Goal: Task Accomplishment & Management: Manage account settings

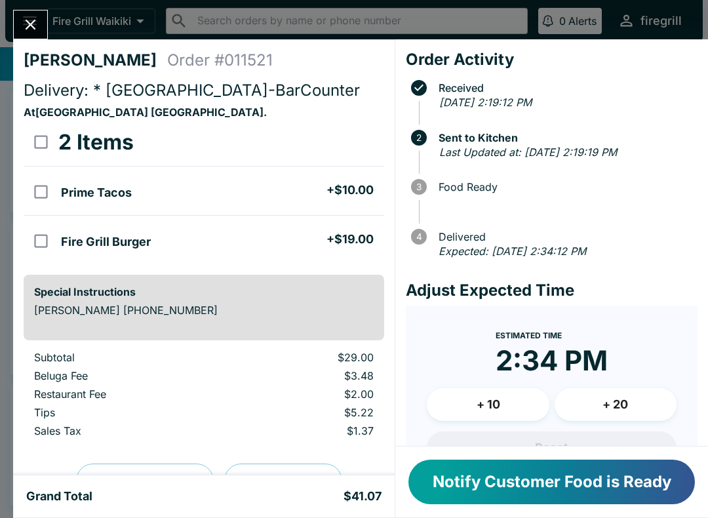
click at [560, 485] on button "Notify Customer Food is Ready" at bounding box center [551, 482] width 287 height 45
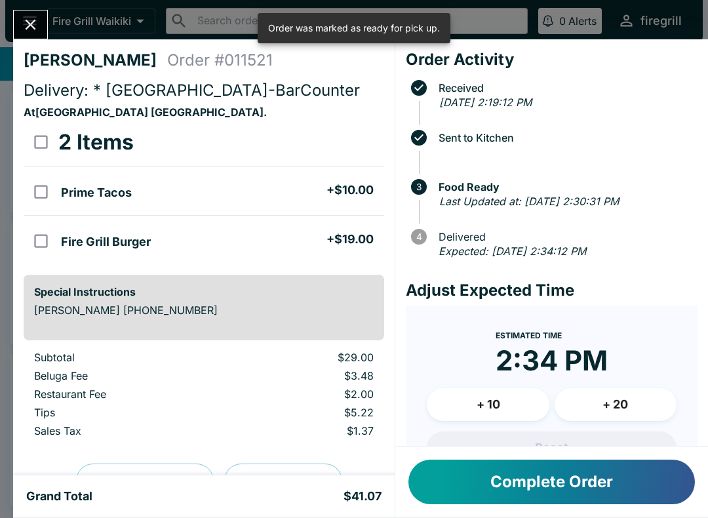
click at [575, 473] on button "Complete Order" at bounding box center [551, 482] width 287 height 45
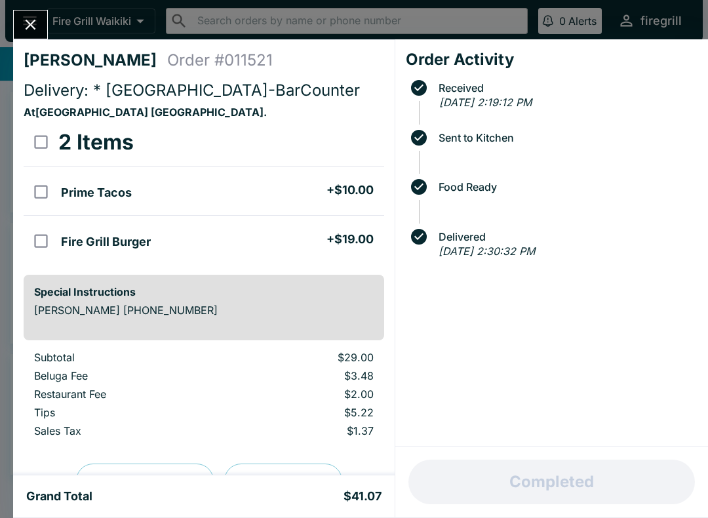
click at [19, 15] on button "Close" at bounding box center [30, 24] width 33 height 28
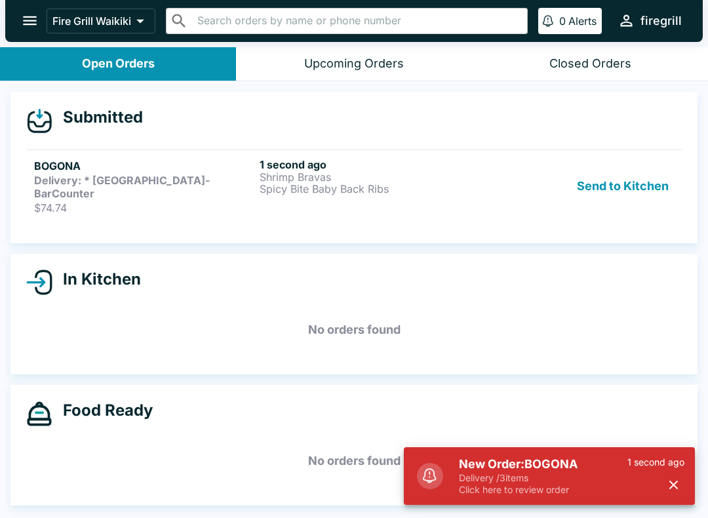
click at [544, 494] on p "Click here to review order" at bounding box center [543, 490] width 168 height 12
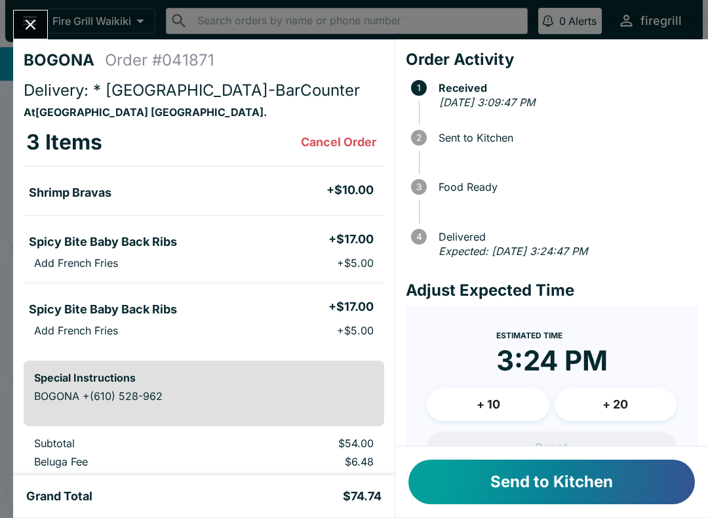
click at [478, 471] on button "Send to Kitchen" at bounding box center [551, 482] width 287 height 45
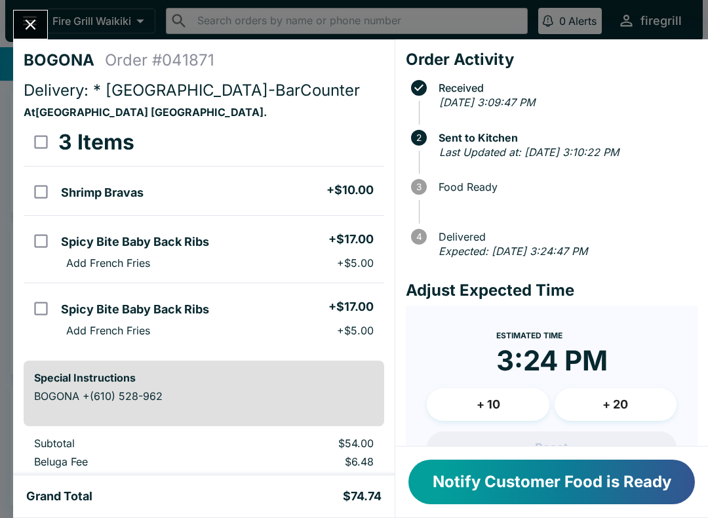
click at [519, 492] on button "Notify Customer Food is Ready" at bounding box center [551, 482] width 287 height 45
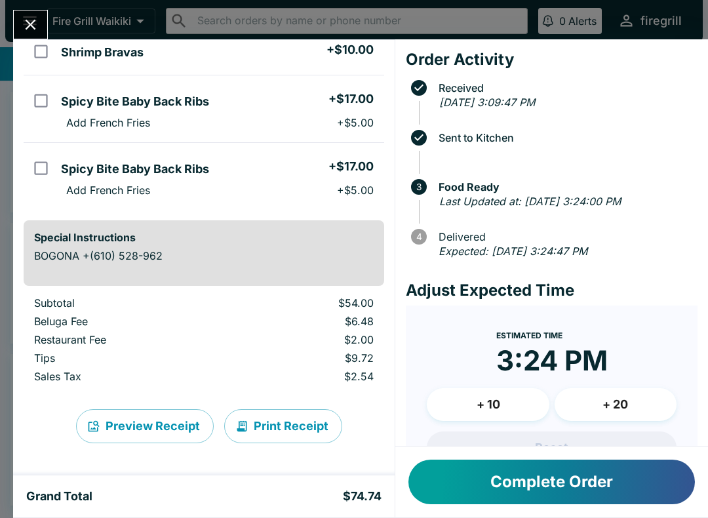
scroll to position [140, 0]
click at [505, 496] on button "Complete Order" at bounding box center [551, 482] width 287 height 45
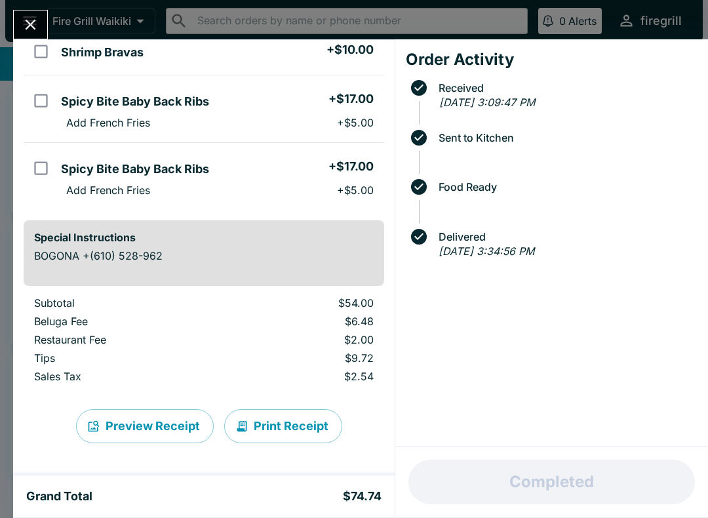
click at [29, 26] on icon "Close" at bounding box center [31, 25] width 10 height 10
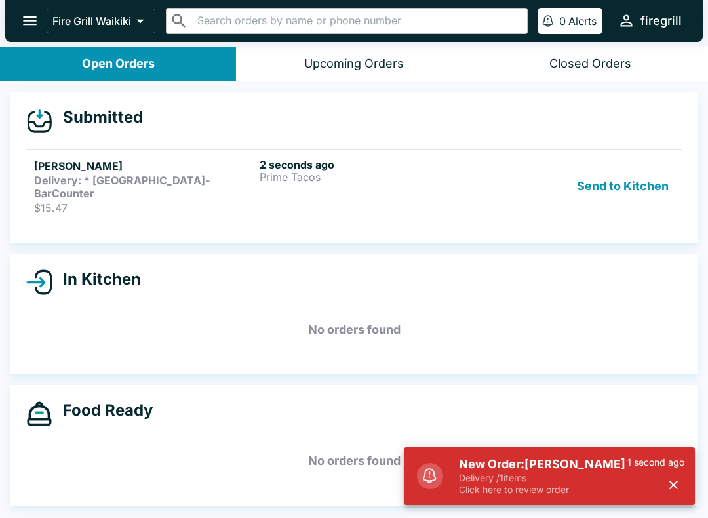
click at [683, 485] on button "button" at bounding box center [674, 485] width 22 height 22
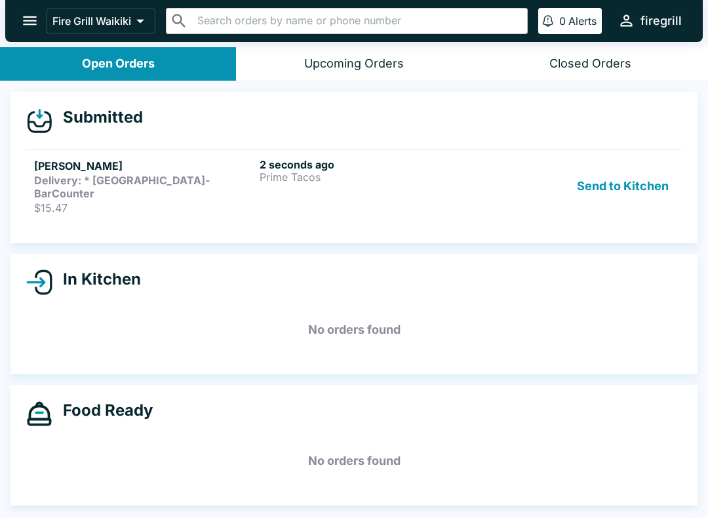
click at [422, 199] on div "2 seconds ago Prime Tacos" at bounding box center [370, 186] width 220 height 56
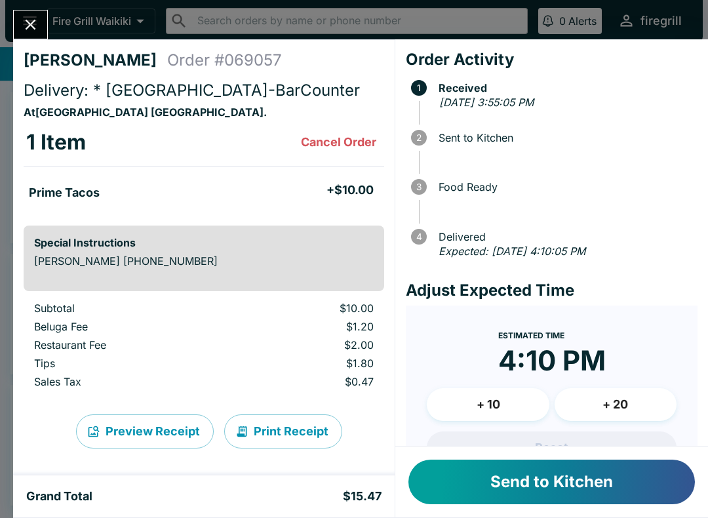
click at [596, 504] on button "Send to Kitchen" at bounding box center [551, 482] width 287 height 45
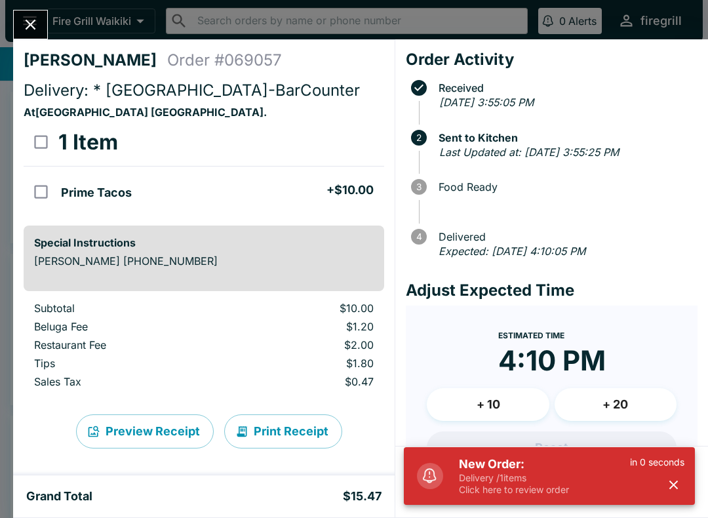
click at [682, 481] on button "button" at bounding box center [674, 485] width 22 height 22
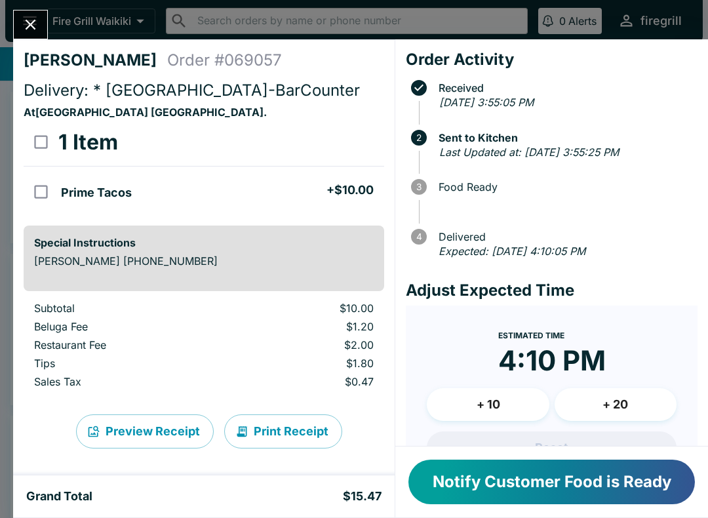
click at [20, 22] on button "Close" at bounding box center [30, 24] width 33 height 28
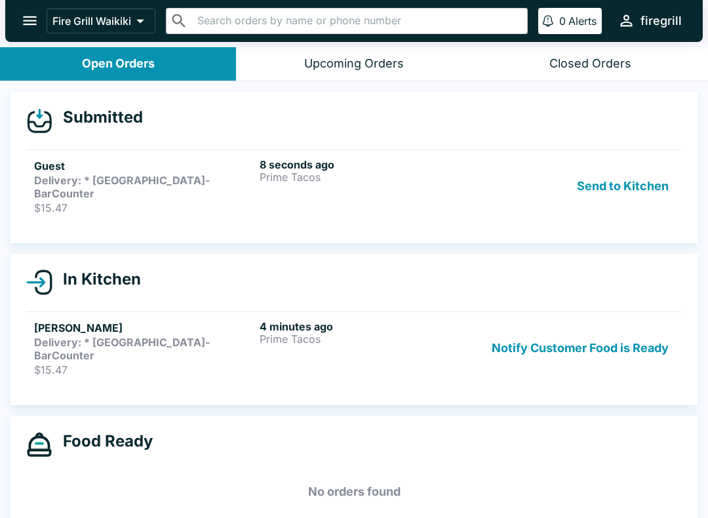
click at [124, 165] on h5 "Guest" at bounding box center [144, 166] width 220 height 16
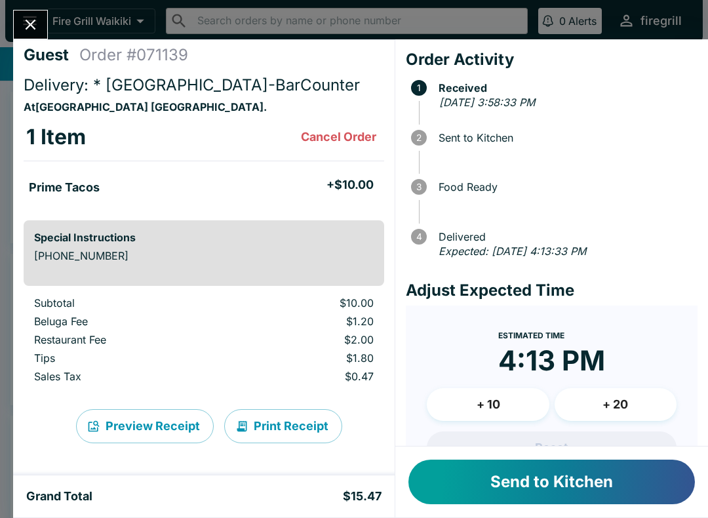
scroll to position [5, 0]
click at [468, 493] on button "Send to Kitchen" at bounding box center [551, 482] width 287 height 45
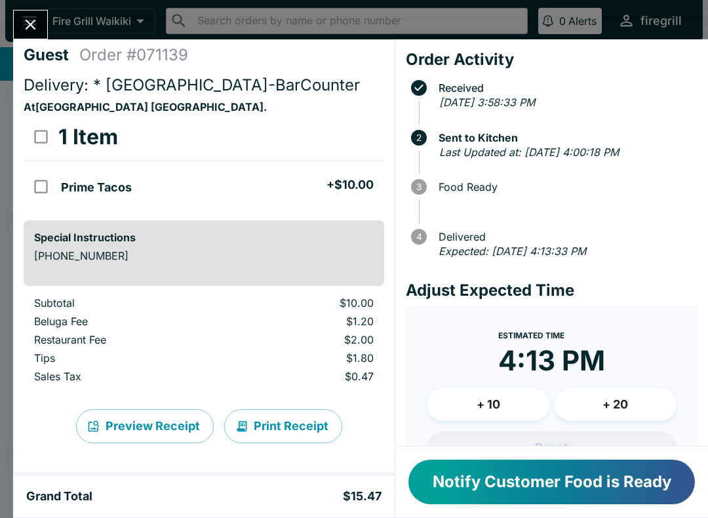
click at [460, 485] on button "Notify Customer Food is Ready" at bounding box center [551, 482] width 287 height 45
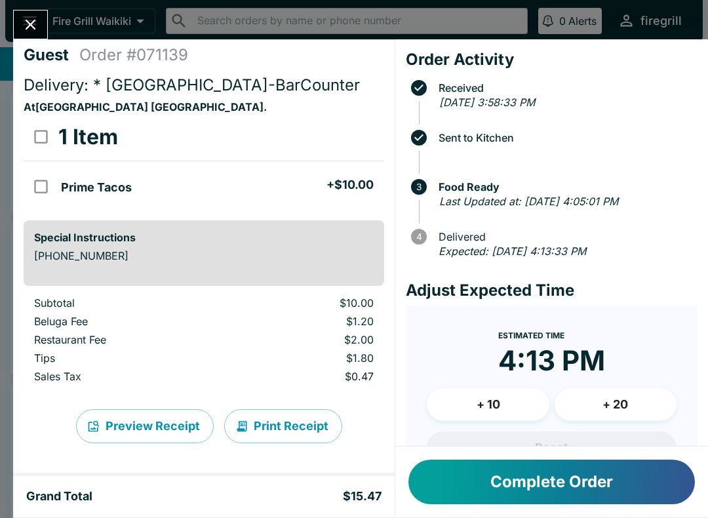
click at [31, 39] on button "Close" at bounding box center [30, 24] width 33 height 28
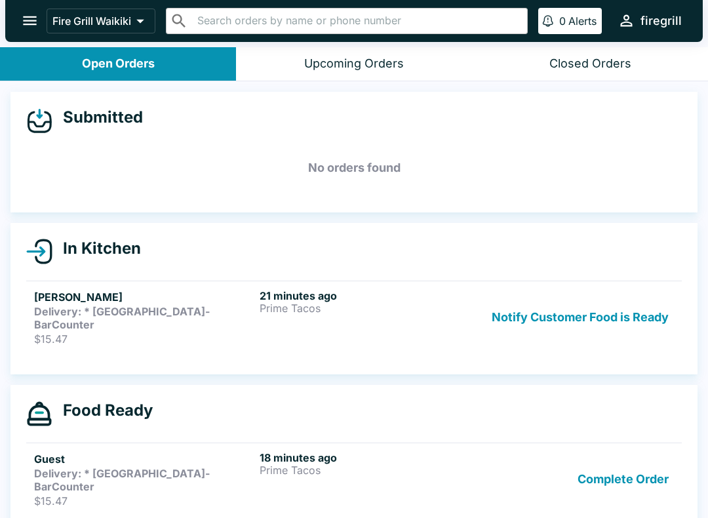
click at [181, 332] on p "$15.47" at bounding box center [144, 338] width 220 height 13
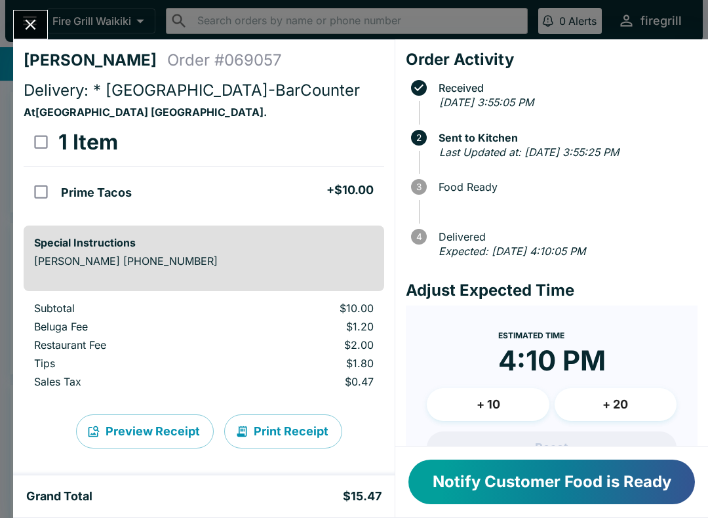
click at [38, 21] on icon "Close" at bounding box center [31, 25] width 18 height 18
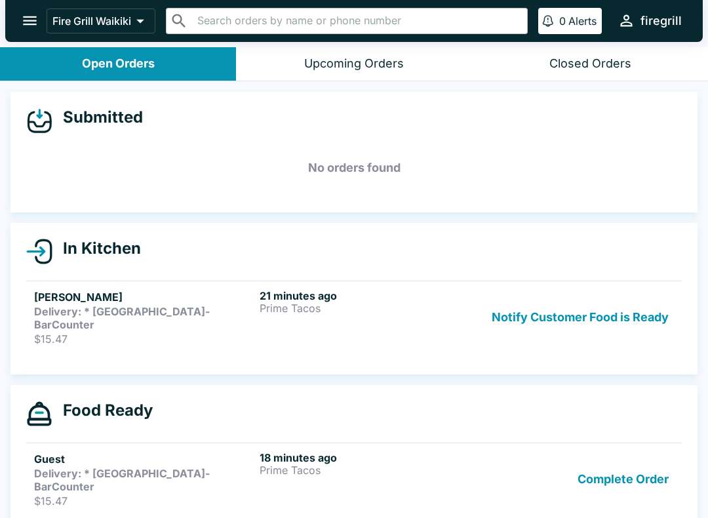
click at [168, 451] on h5 "Guest" at bounding box center [144, 459] width 220 height 16
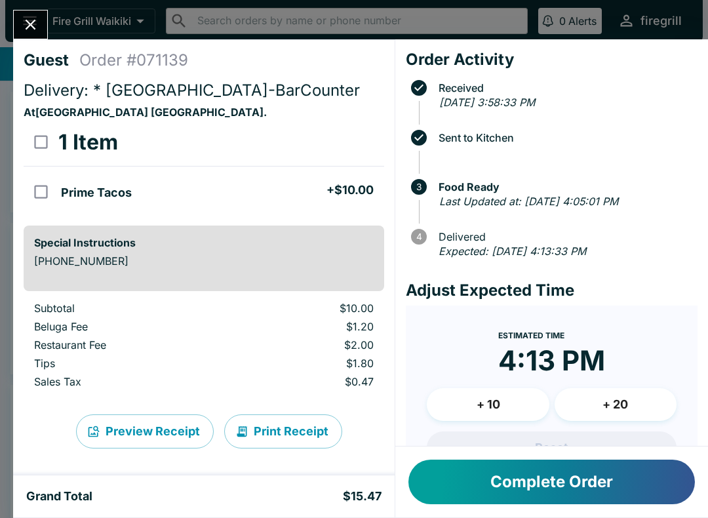
click at [33, 24] on icon "Close" at bounding box center [31, 25] width 10 height 10
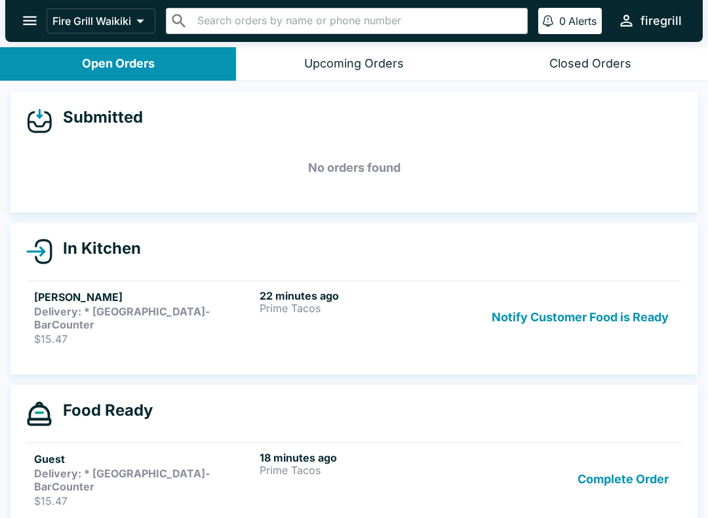
click at [338, 312] on p "Prime Tacos" at bounding box center [370, 308] width 220 height 12
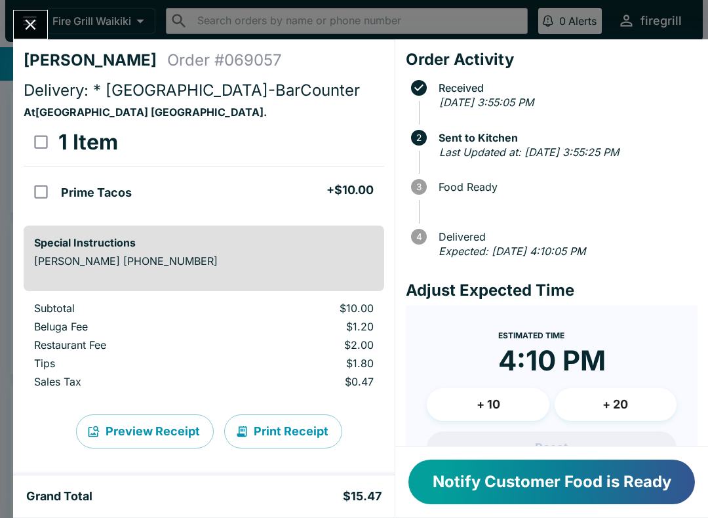
click at [504, 504] on button "Notify Customer Food is Ready" at bounding box center [551, 482] width 287 height 45
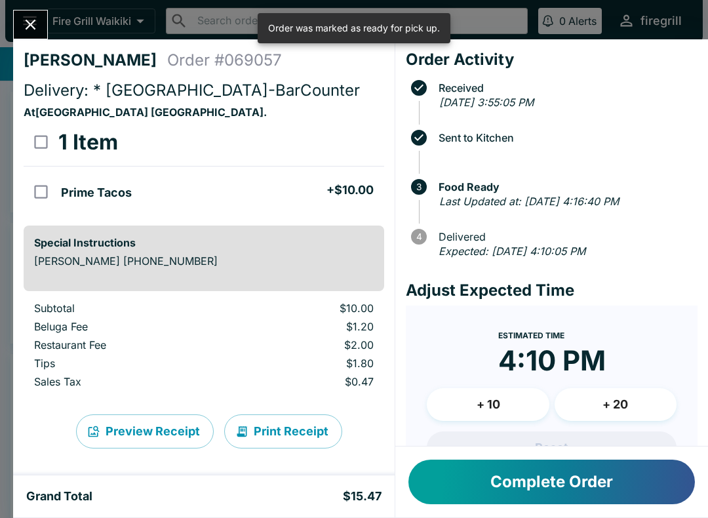
click at [511, 480] on button "Complete Order" at bounding box center [551, 482] width 287 height 45
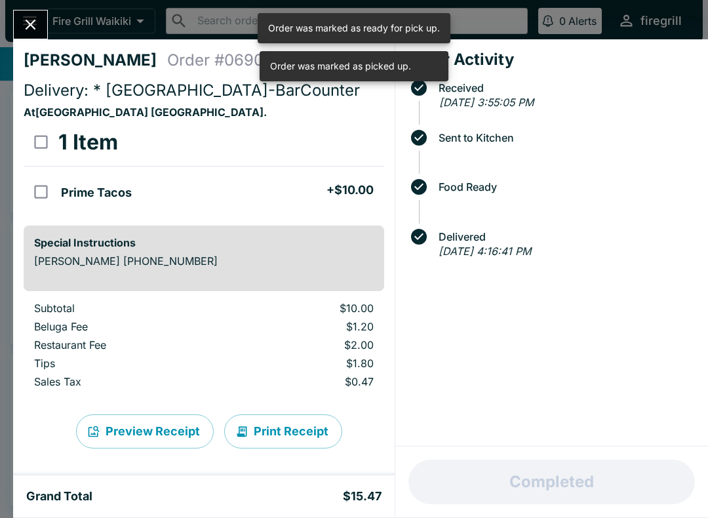
click at [31, 18] on icon "Close" at bounding box center [31, 25] width 18 height 18
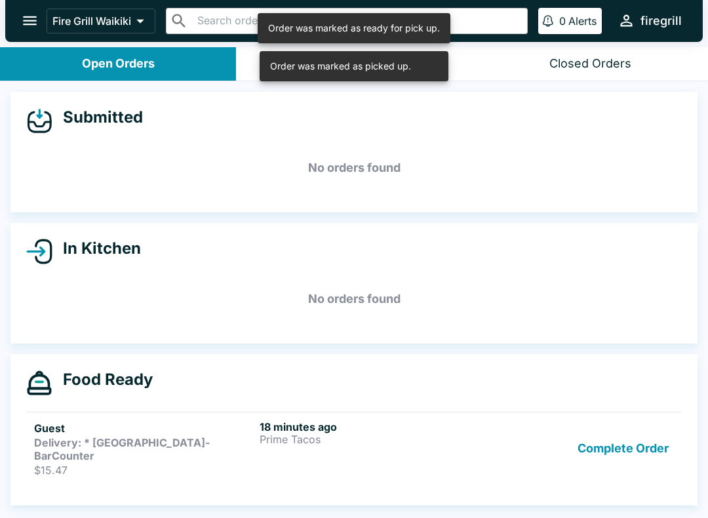
click at [165, 444] on strong "Delivery: * [GEOGRAPHIC_DATA]-BarCounter" at bounding box center [122, 449] width 176 height 26
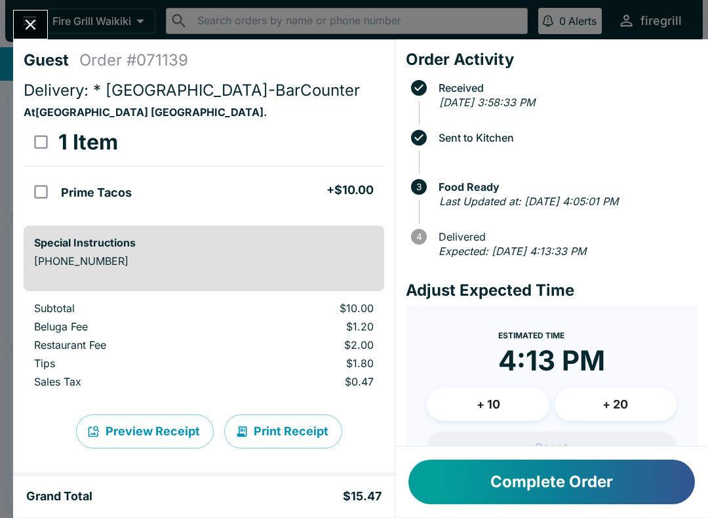
click at [39, 20] on icon "Close" at bounding box center [31, 25] width 18 height 18
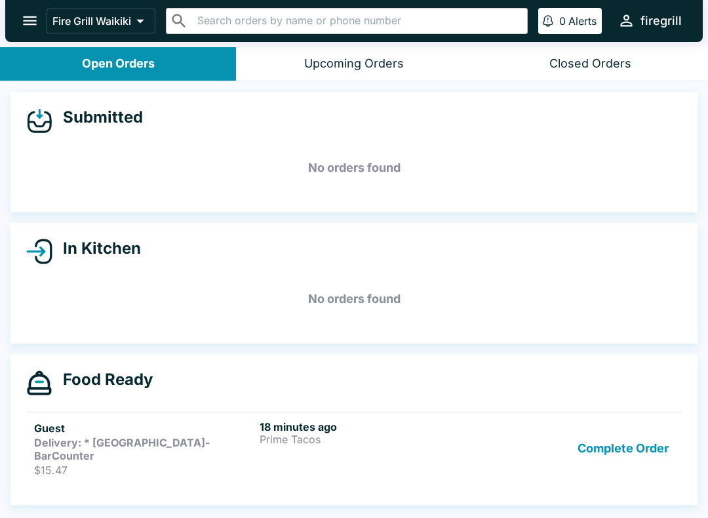
click at [629, 58] on div "Closed Orders" at bounding box center [590, 63] width 82 height 15
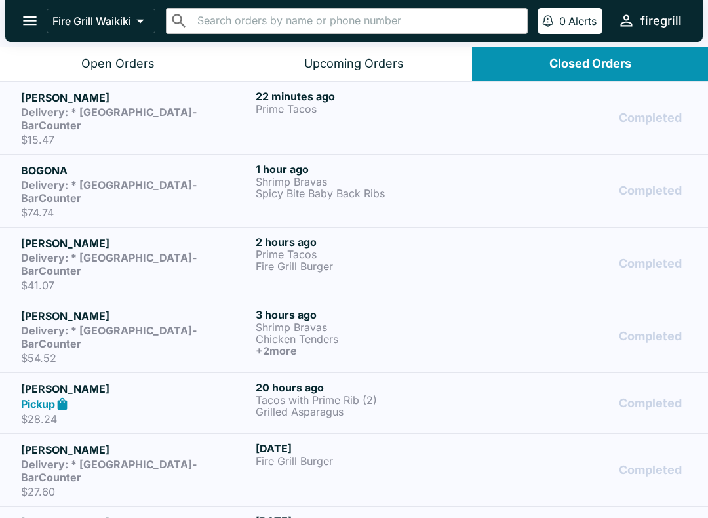
click at [325, 124] on div "22 minutes ago Prime Tacos" at bounding box center [370, 118] width 229 height 56
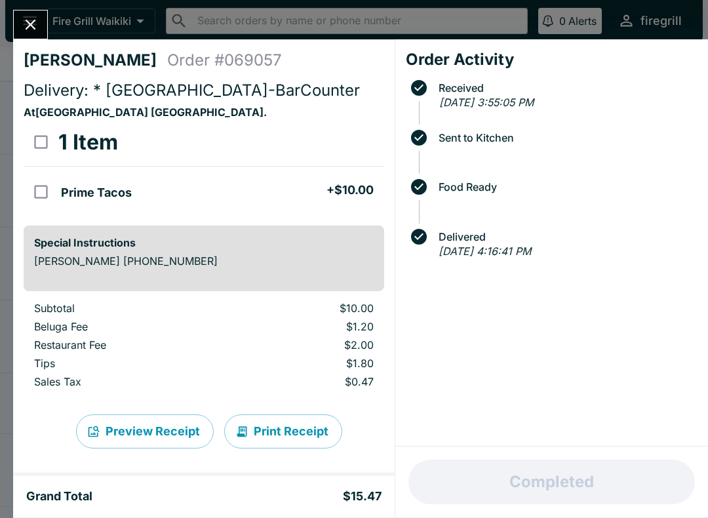
click at [41, 33] on button "Close" at bounding box center [30, 24] width 33 height 28
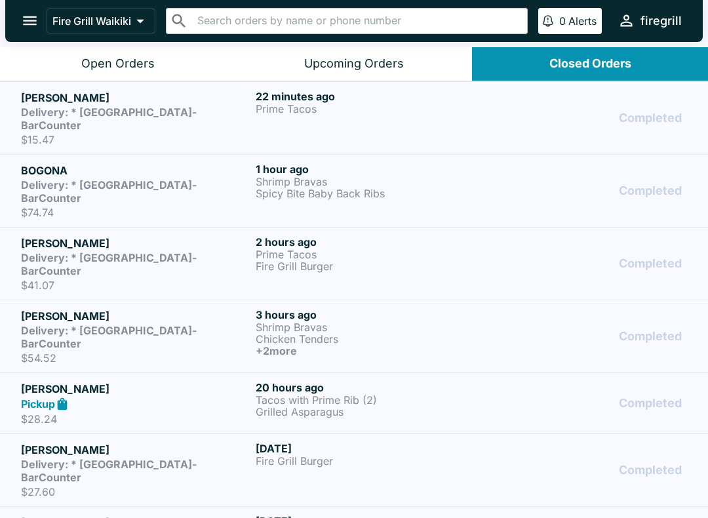
click at [76, 73] on button "Open Orders" at bounding box center [118, 63] width 236 height 33
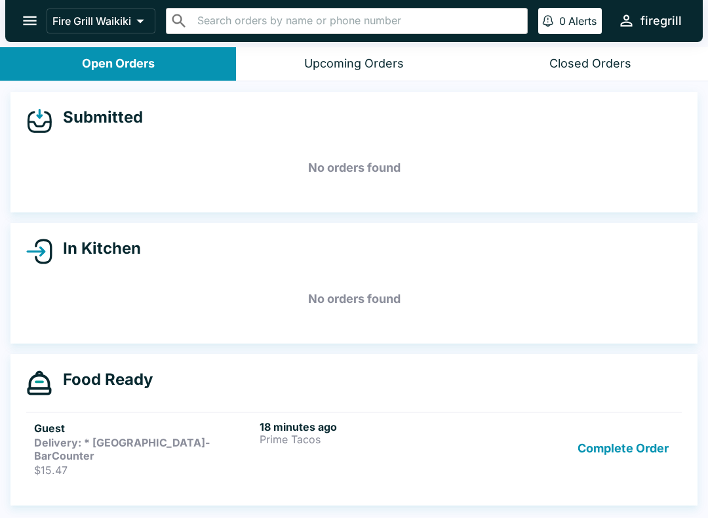
click at [637, 60] on button "Closed Orders" at bounding box center [590, 63] width 236 height 33
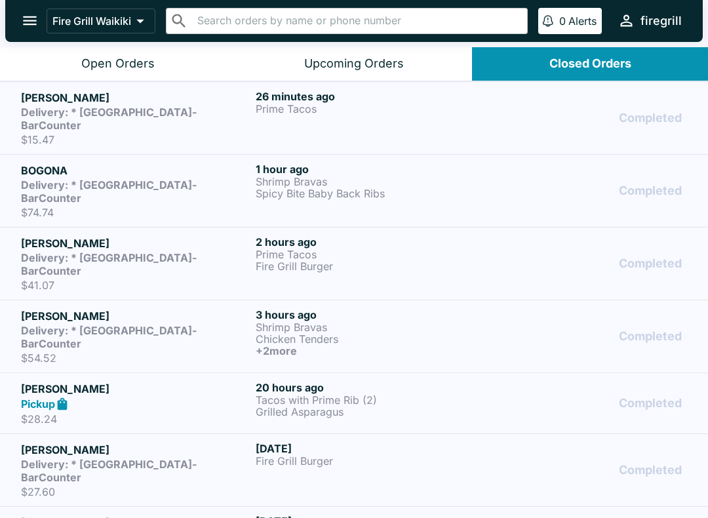
click at [197, 113] on strong "Delivery: * [GEOGRAPHIC_DATA]-BarCounter" at bounding box center [109, 119] width 176 height 26
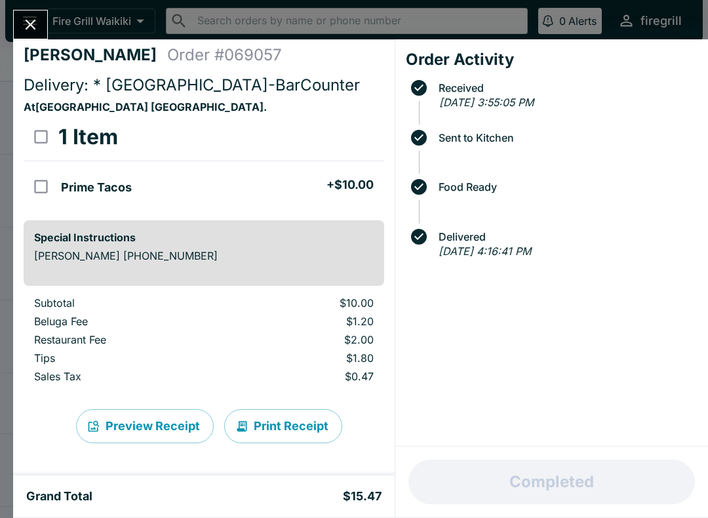
scroll to position [5, 0]
click at [24, 16] on icon "Close" at bounding box center [31, 25] width 18 height 18
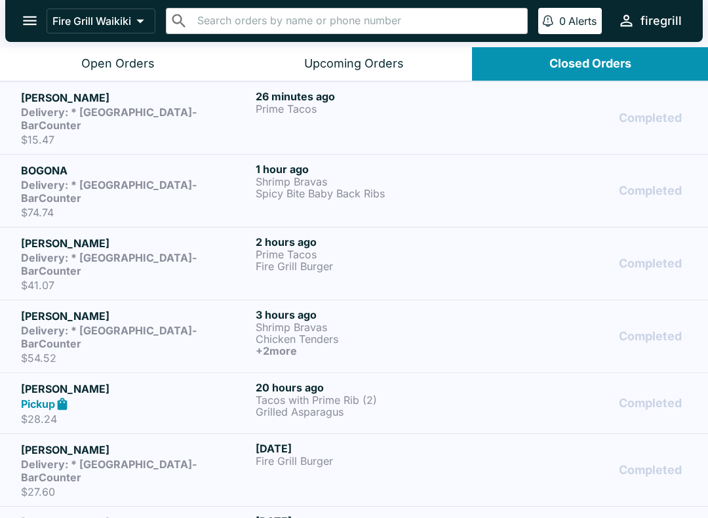
click at [69, 62] on button "Open Orders" at bounding box center [118, 63] width 236 height 33
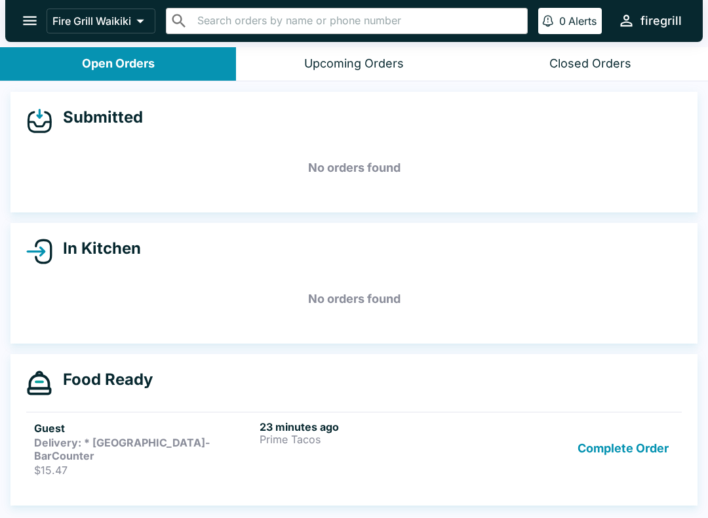
click at [290, 426] on h6 "23 minutes ago" at bounding box center [370, 426] width 220 height 13
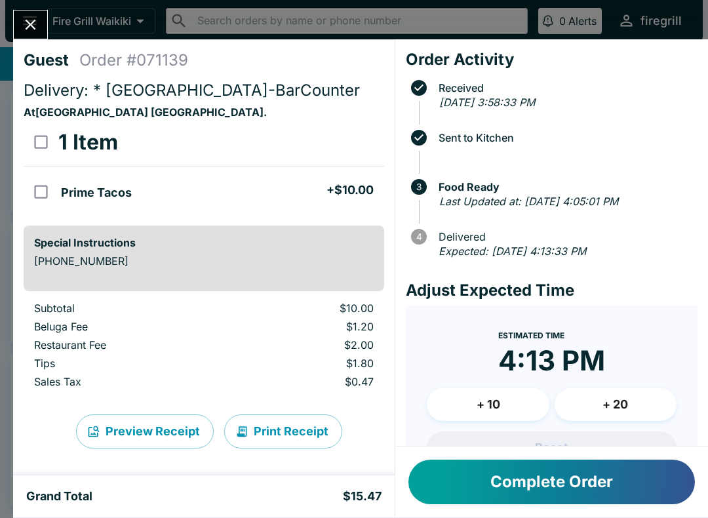
click at [467, 481] on button "Complete Order" at bounding box center [551, 482] width 287 height 45
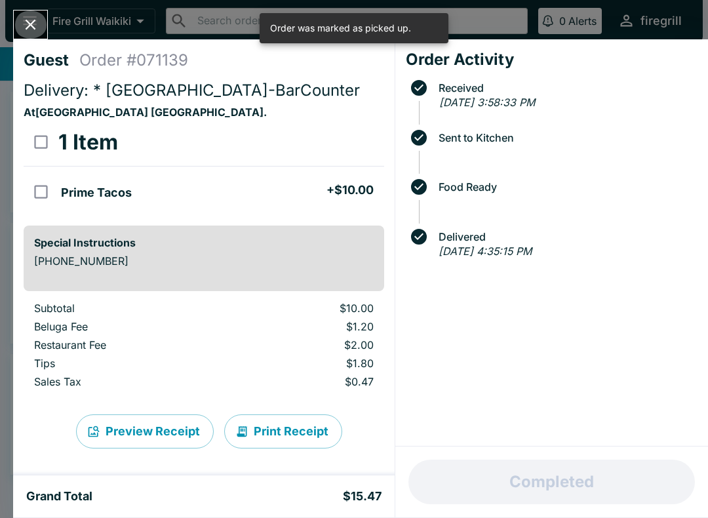
click at [22, 20] on icon "Close" at bounding box center [31, 25] width 18 height 18
